Goal: Task Accomplishment & Management: Manage account settings

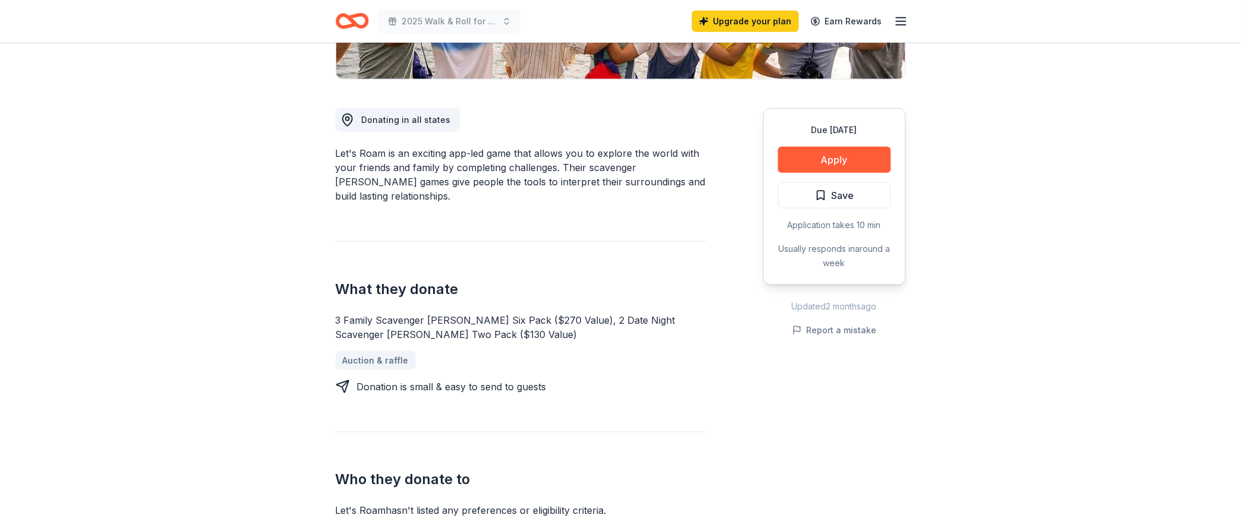
scroll to position [342, 0]
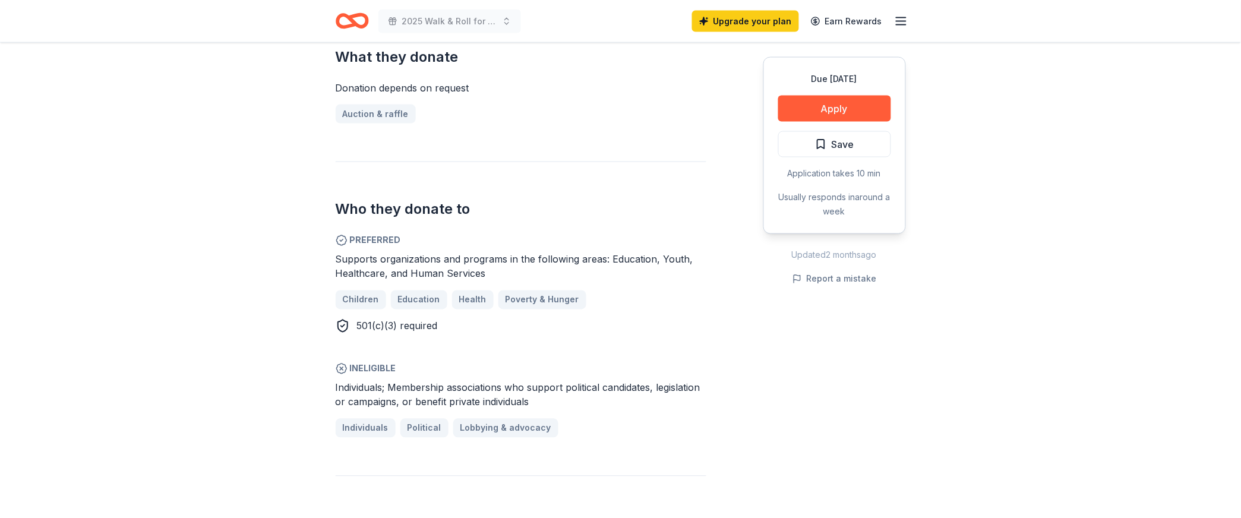
scroll to position [594, 0]
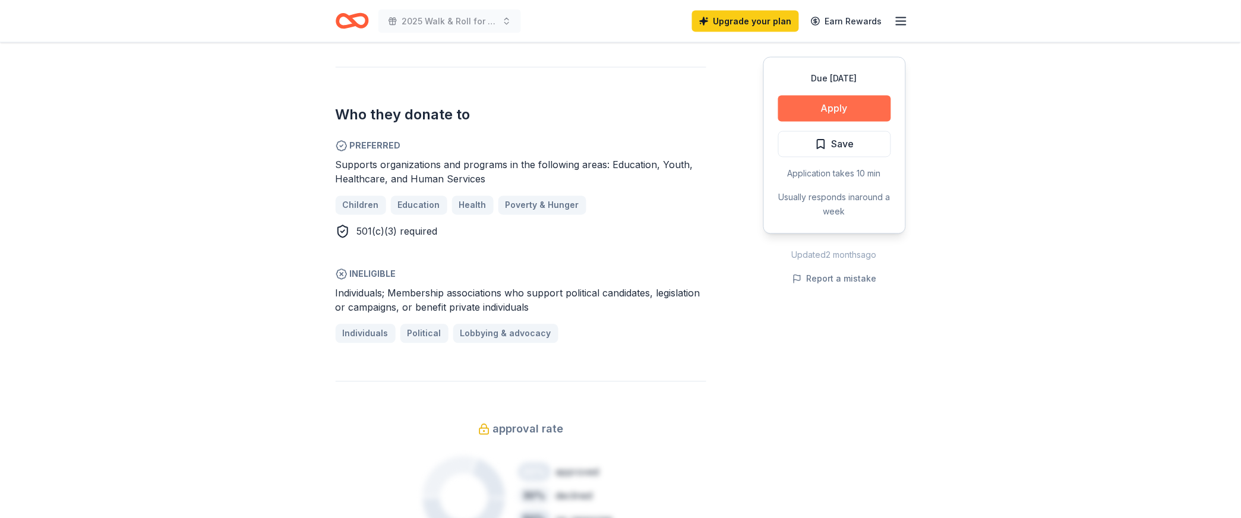
click at [834, 122] on button "Apply" at bounding box center [834, 109] width 113 height 26
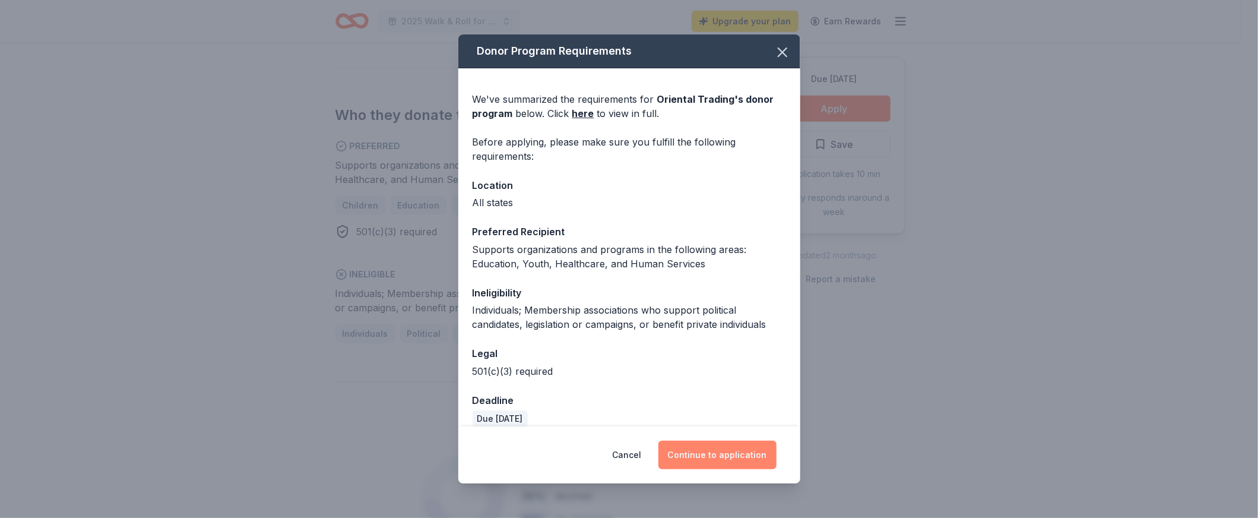
click at [776, 446] on button "Continue to application" at bounding box center [718, 455] width 118 height 29
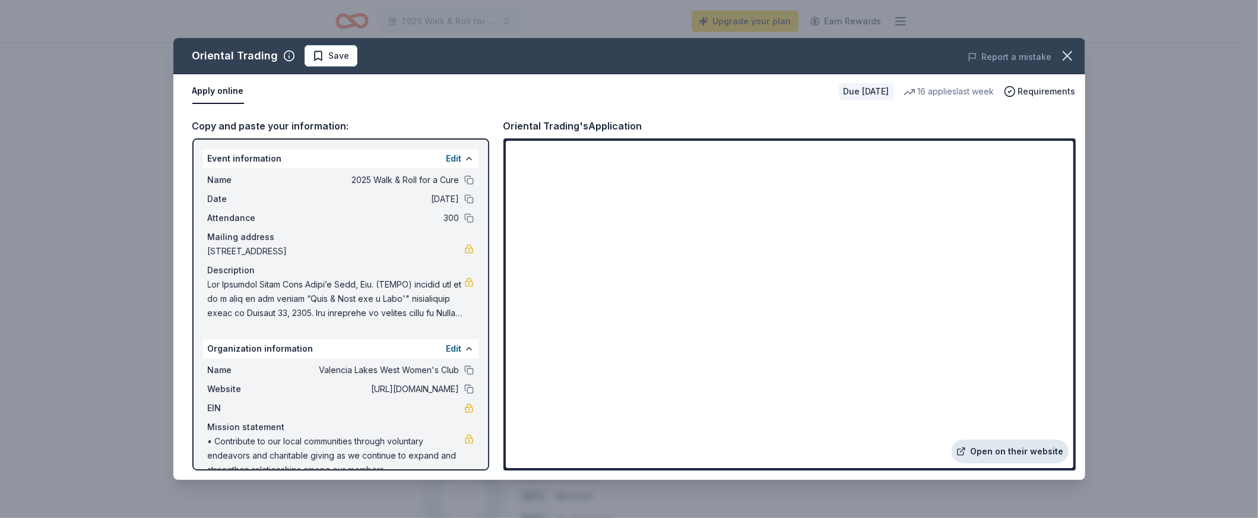
click at [1011, 439] on link "Open on their website" at bounding box center [1010, 451] width 117 height 24
click at [1059, 64] on icon "button" at bounding box center [1067, 56] width 17 height 17
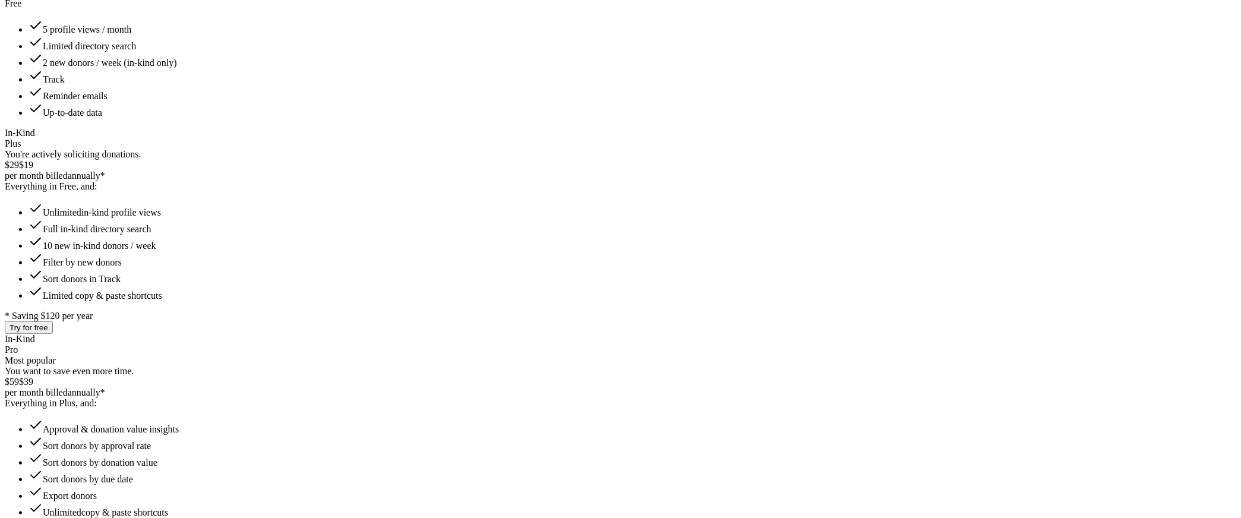
scroll to position [206, 0]
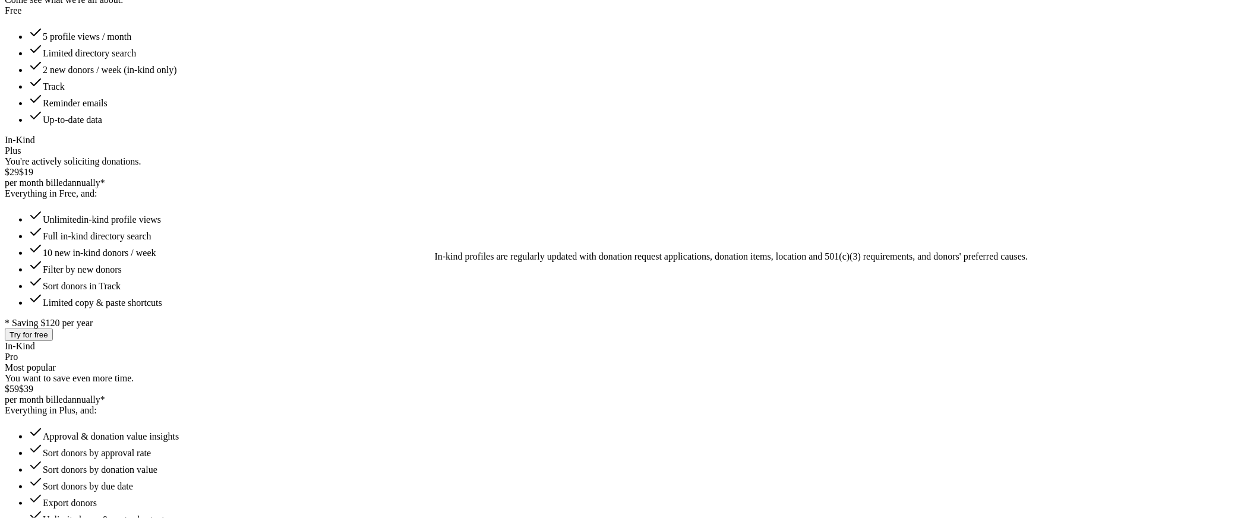
click at [161, 224] on span "Unlimited in-kind profile views" at bounding box center [102, 219] width 118 height 10
